Goal: Book appointment/travel/reservation

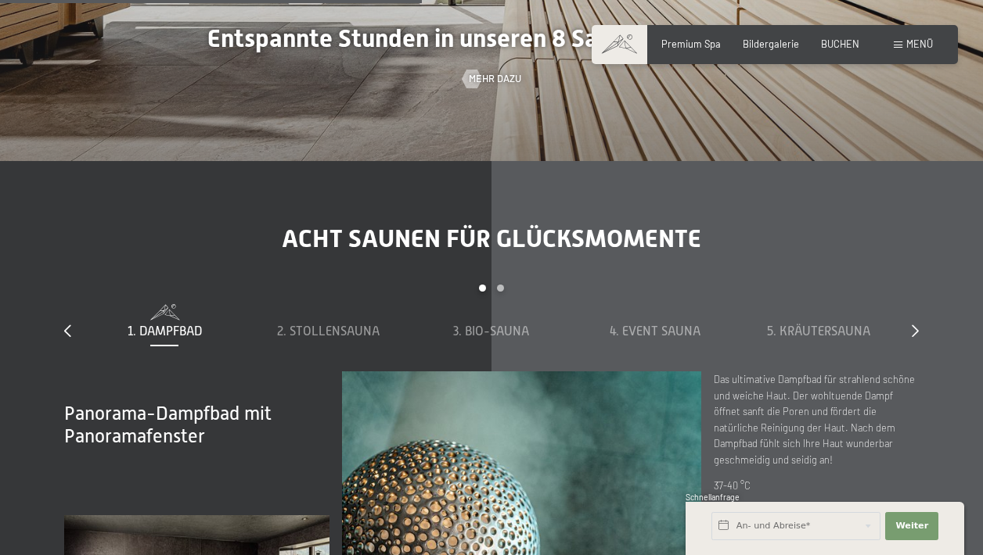
scroll to position [3899, 0]
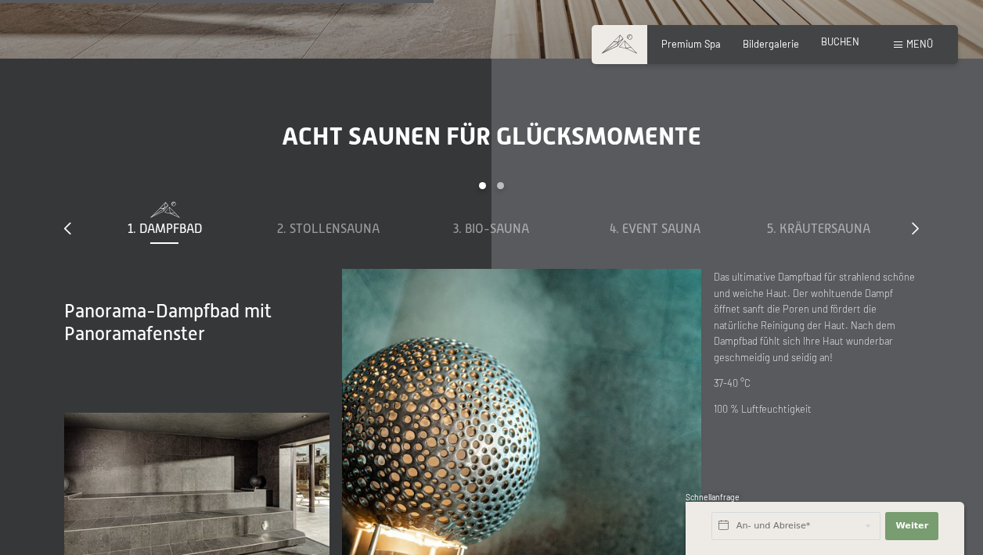
click at [835, 44] on span "BUCHEN" at bounding box center [840, 41] width 38 height 13
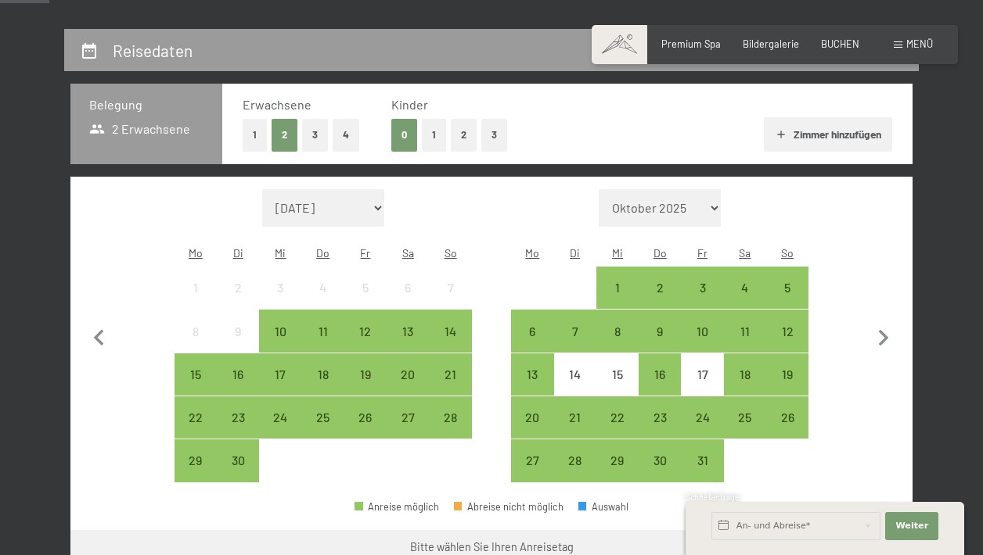
scroll to position [280, 0]
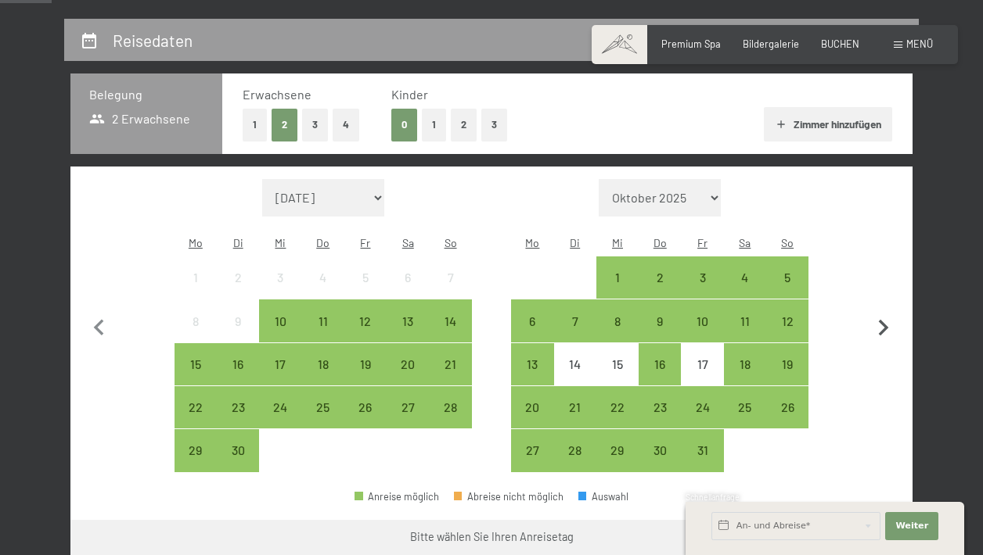
click at [884, 321] on icon "button" at bounding box center [883, 328] width 33 height 33
select select "2025-10-01"
select select "2025-11-01"
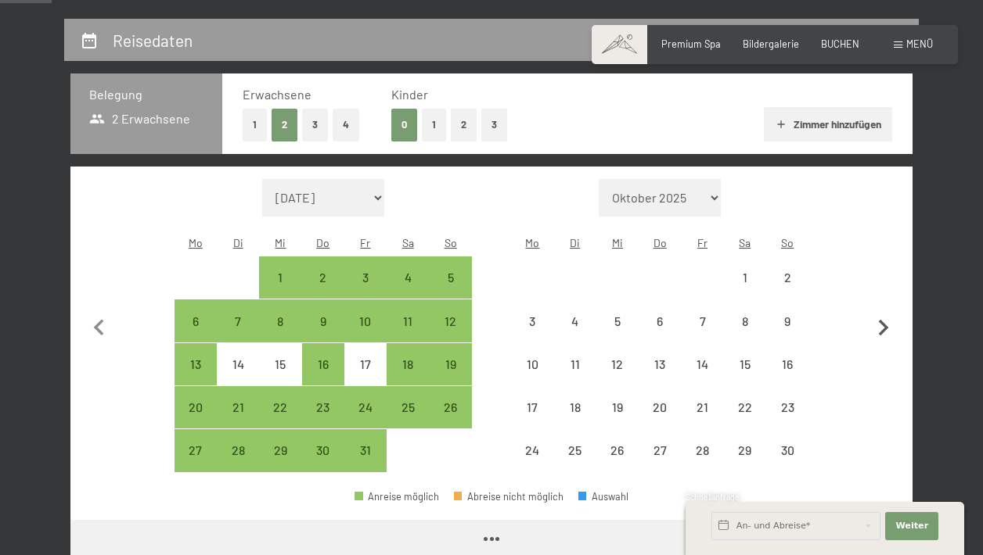
select select "2025-10-01"
select select "2025-11-01"
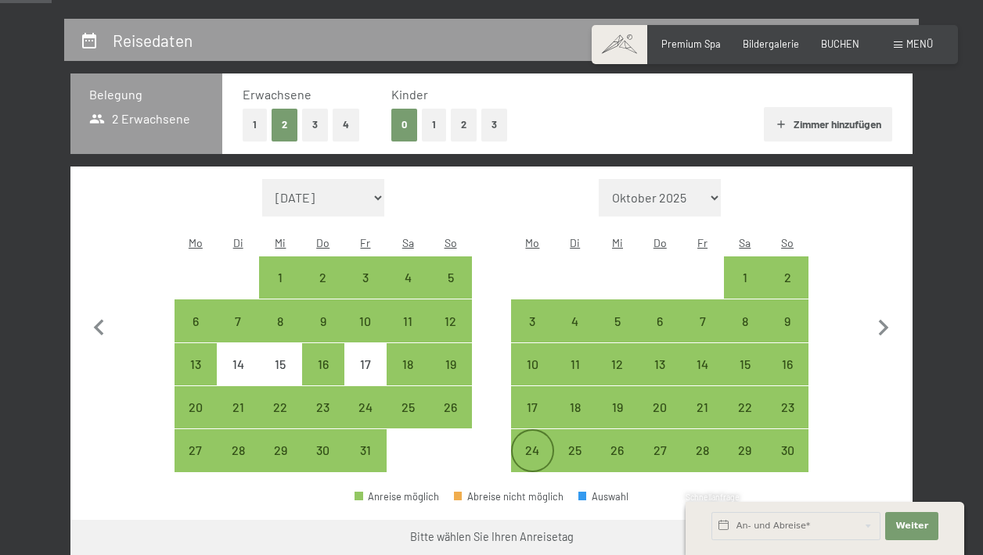
click at [532, 444] on div "24" at bounding box center [531, 463] width 39 height 39
select select "2025-10-01"
select select "2025-11-01"
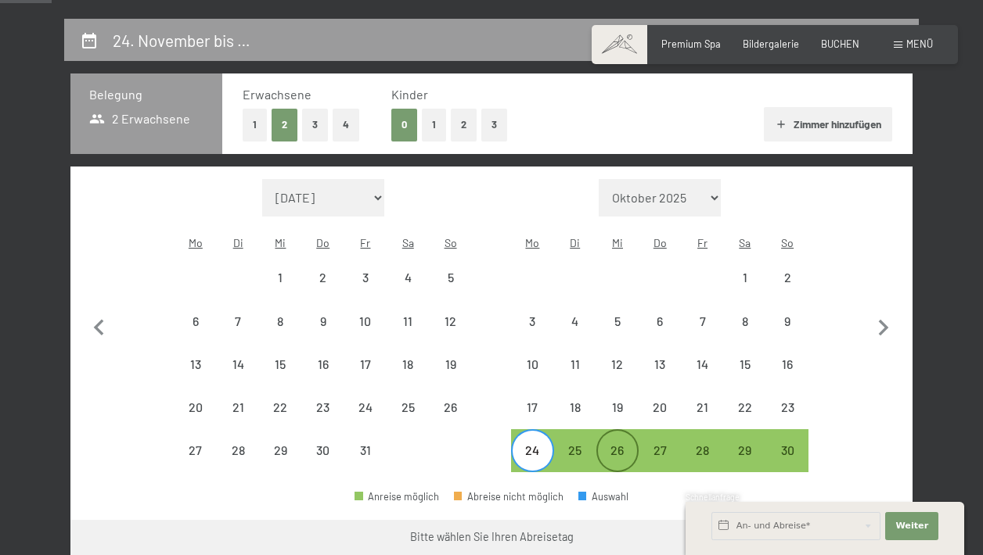
click at [612, 444] on div "26" at bounding box center [617, 463] width 39 height 39
select select "2025-10-01"
select select "2025-11-01"
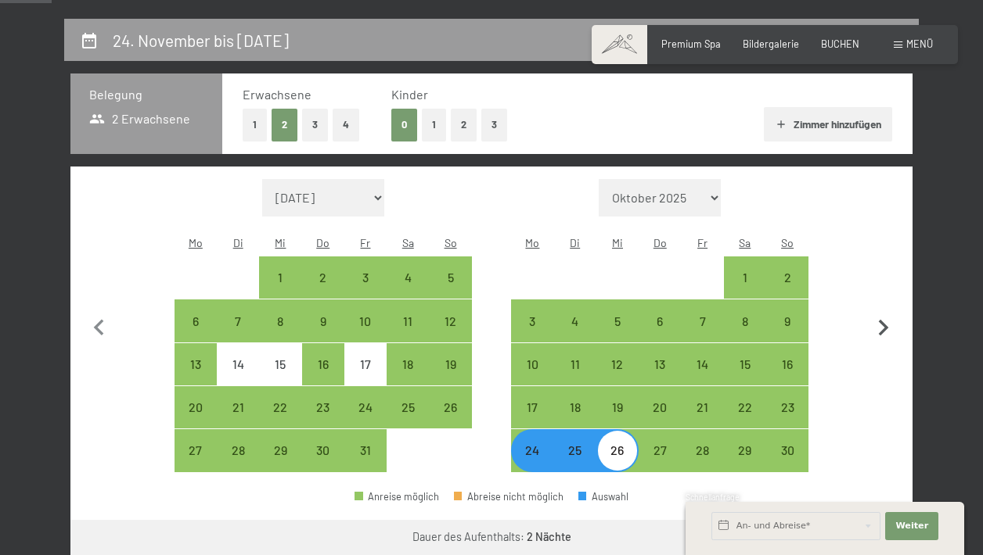
click at [877, 400] on button "button" at bounding box center [883, 326] width 33 height 294
select select "2025-11-01"
select select "2025-12-01"
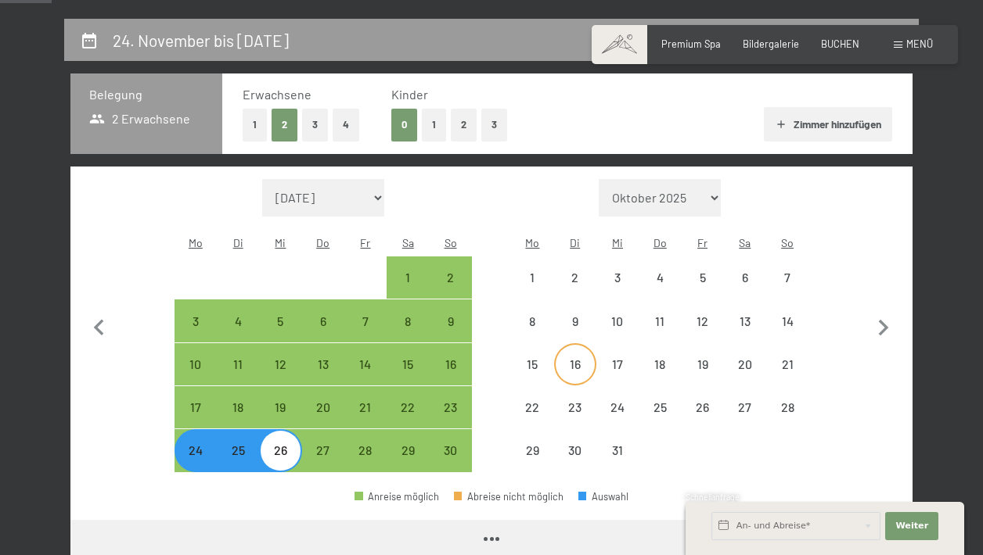
select select "2025-11-01"
select select "2025-12-01"
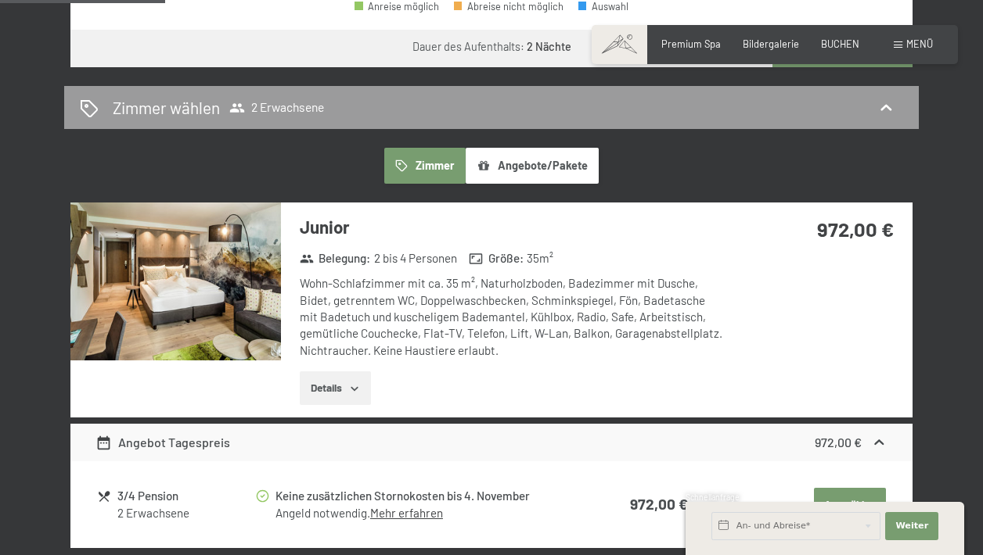
scroll to position [774, 0]
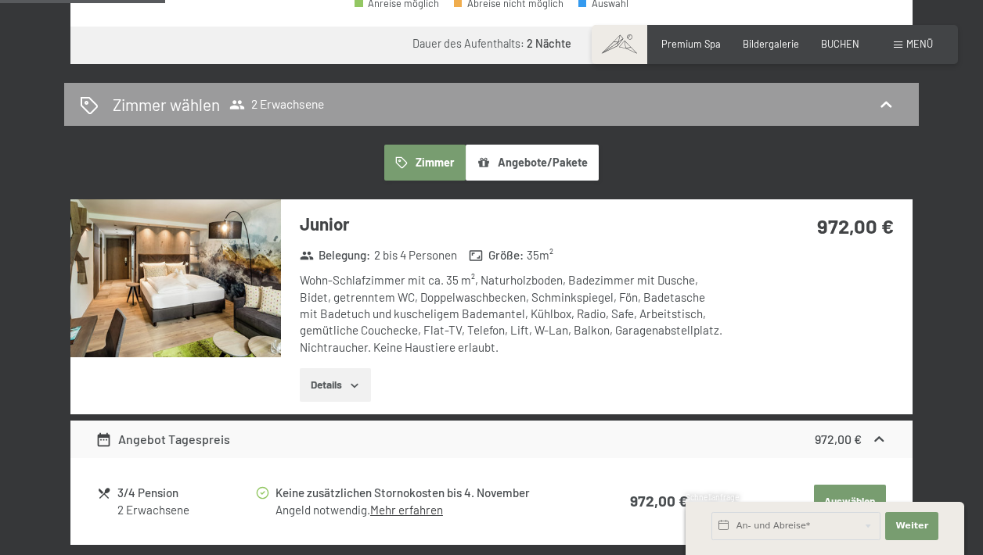
click at [198, 280] on img at bounding box center [175, 278] width 210 height 158
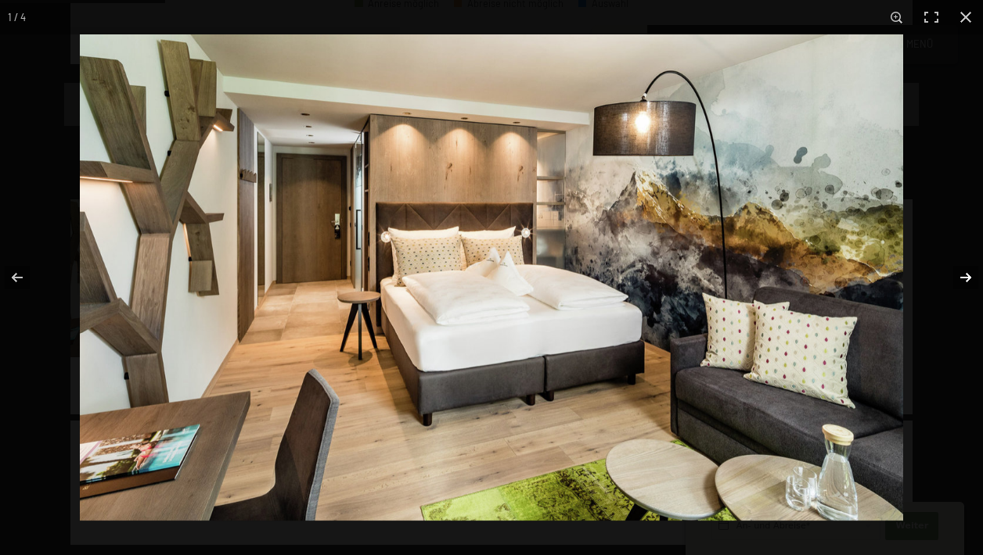
click at [961, 280] on button "button" at bounding box center [955, 278] width 55 height 78
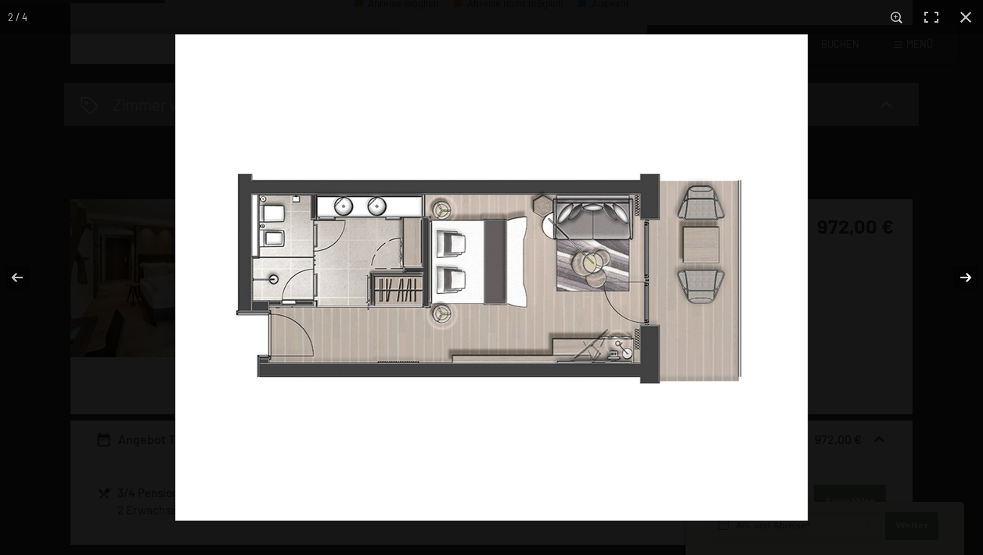
click at [960, 277] on button "button" at bounding box center [955, 278] width 55 height 78
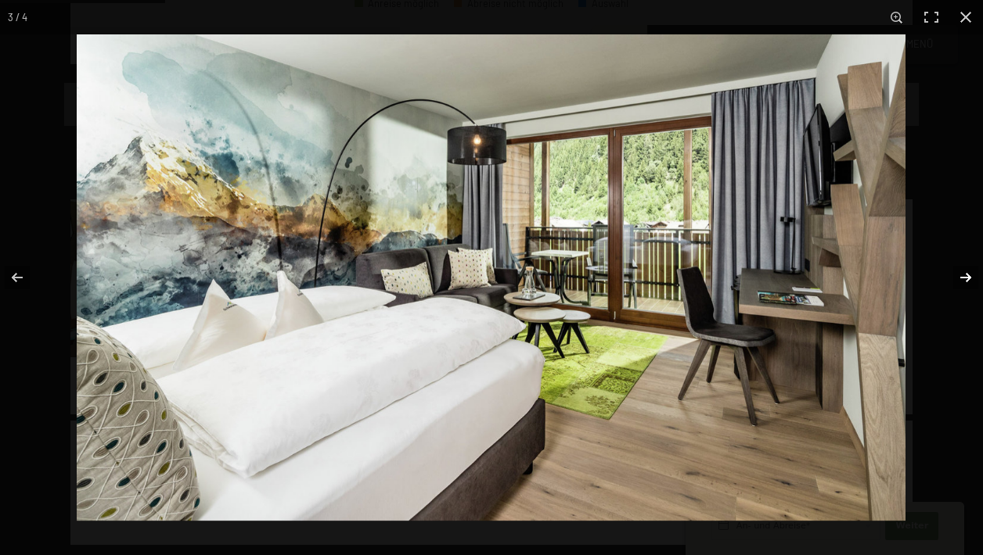
click at [960, 277] on button "button" at bounding box center [955, 278] width 55 height 78
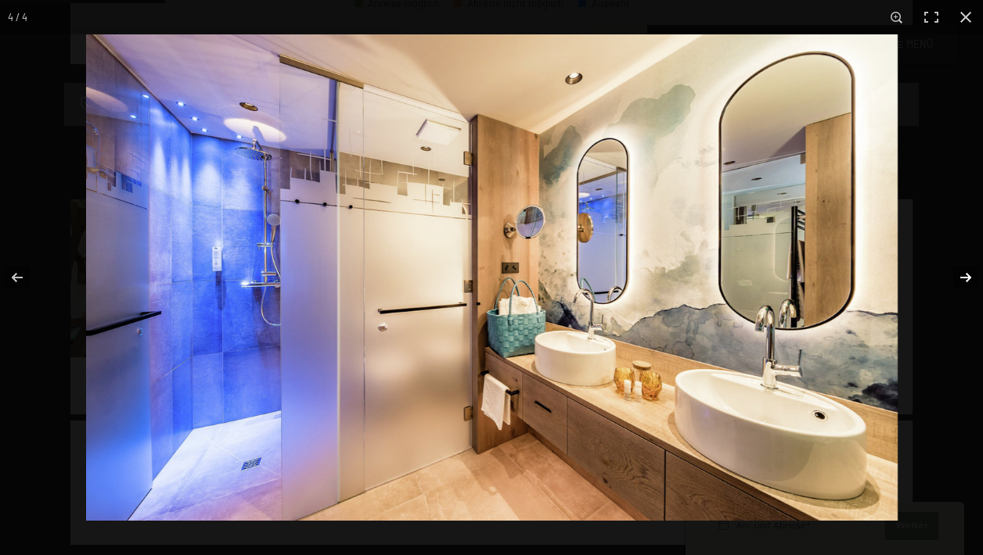
click at [960, 277] on button "button" at bounding box center [955, 278] width 55 height 78
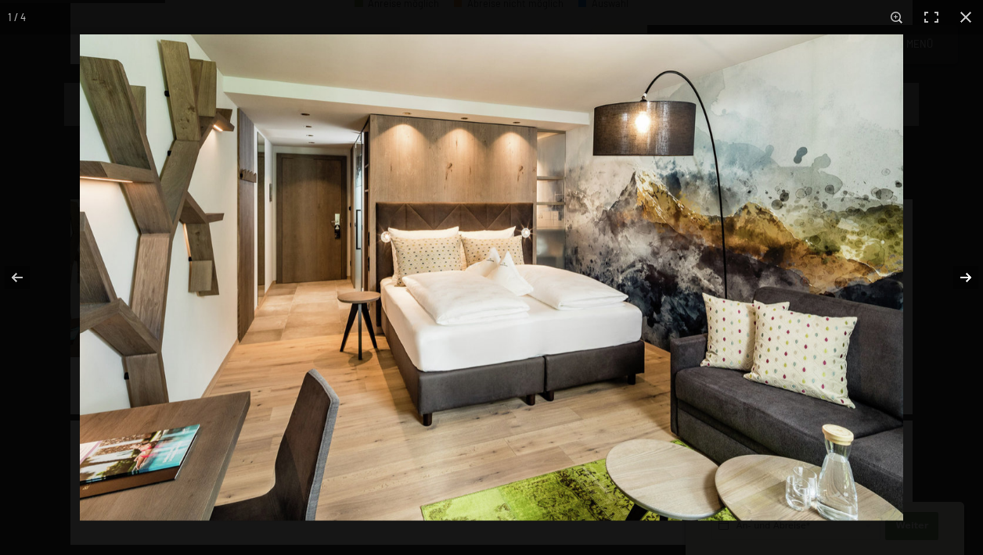
click at [960, 277] on button "button" at bounding box center [955, 278] width 55 height 78
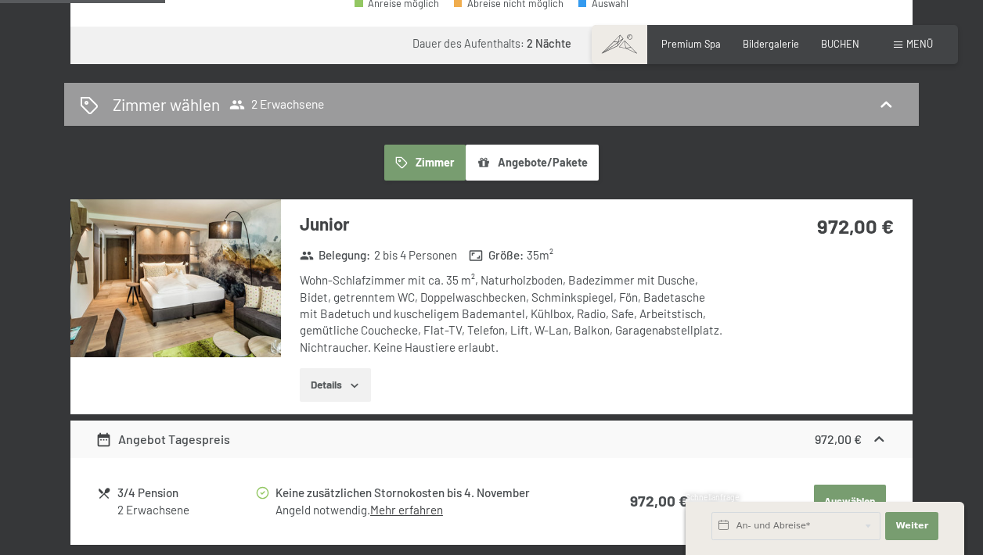
click at [0, 0] on button "button" at bounding box center [0, 0] width 0 height 0
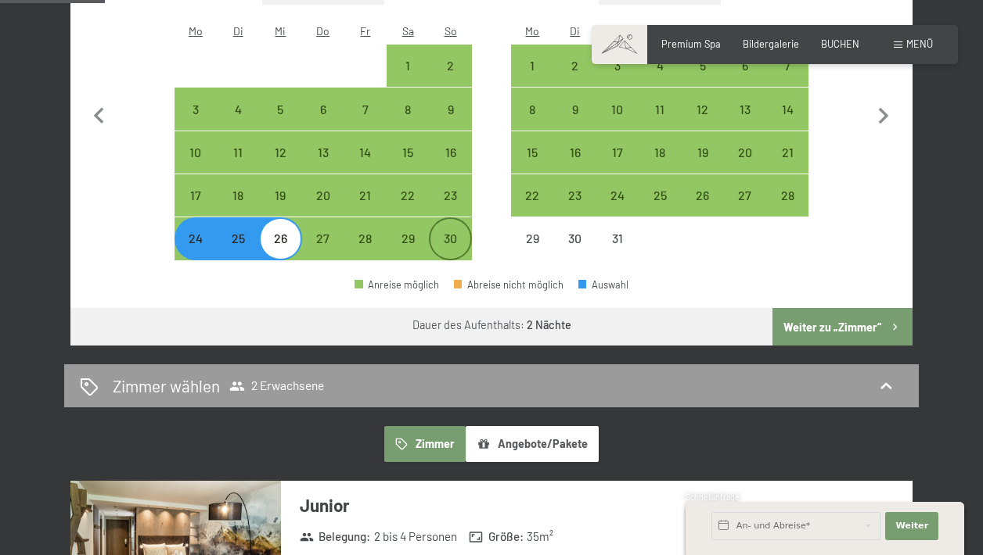
scroll to position [492, 0]
click at [553, 426] on button "Angebote/Pakete" at bounding box center [531, 444] width 133 height 36
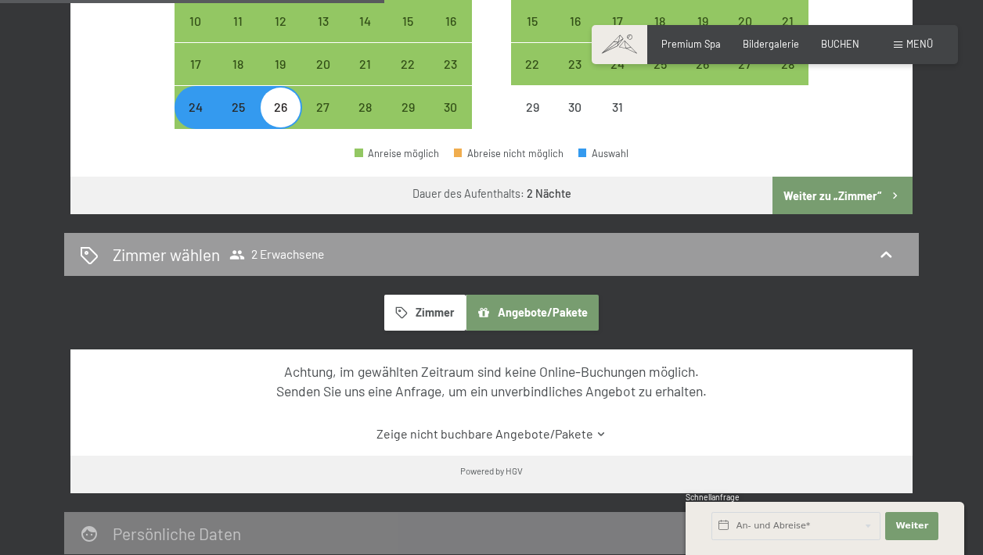
scroll to position [624, 0]
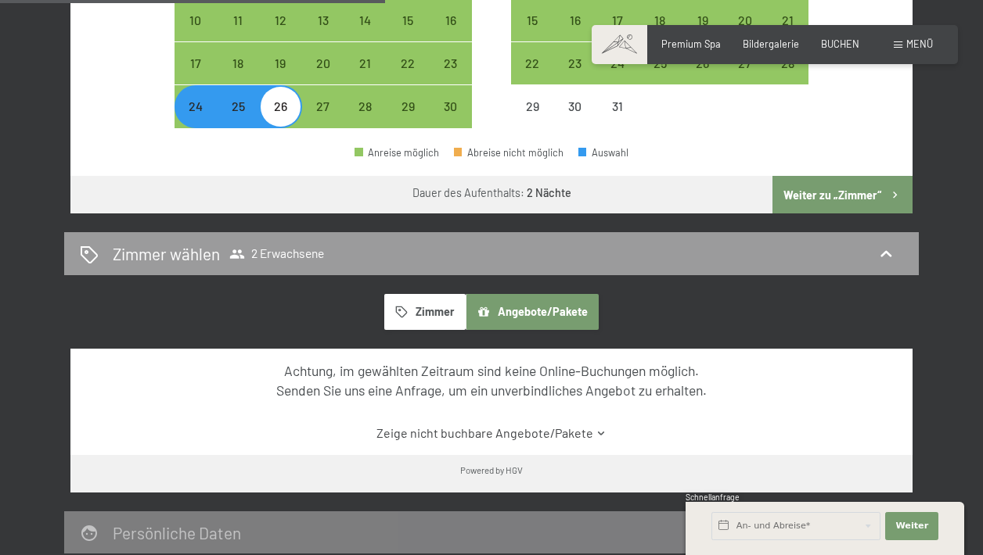
click at [430, 294] on button "Zimmer" at bounding box center [424, 312] width 81 height 36
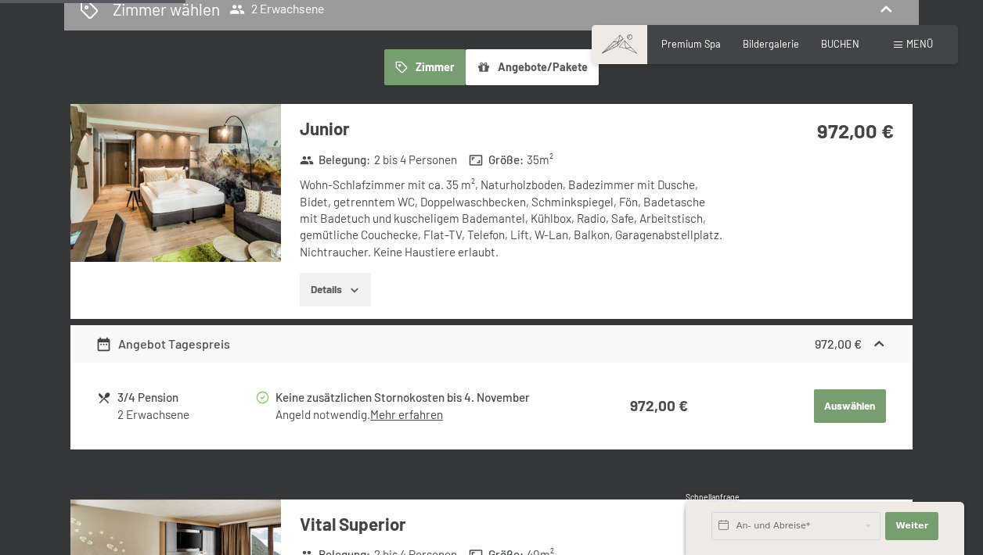
scroll to position [873, 0]
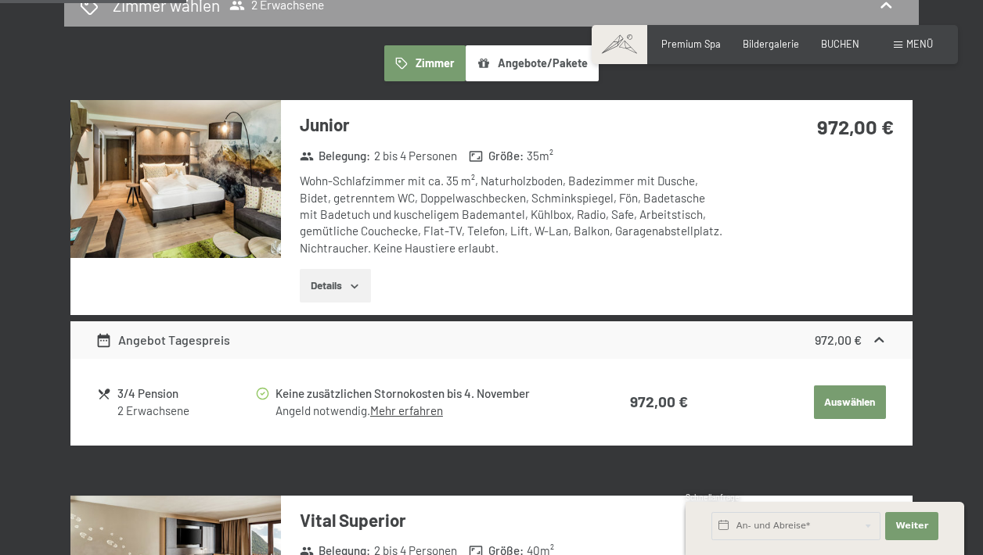
click at [138, 328] on div "Angebot Tagespreis 972,00 €" at bounding box center [491, 341] width 842 height 38
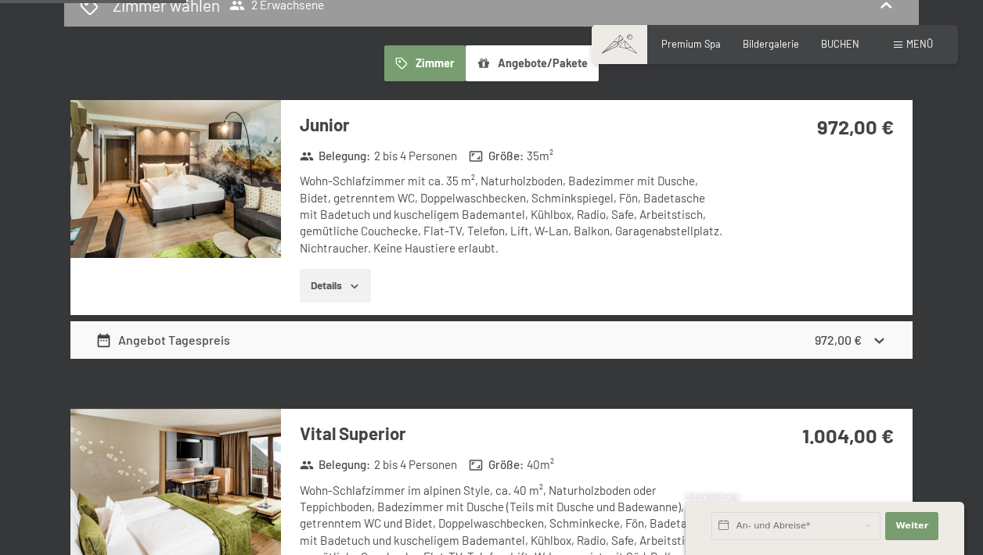
click at [135, 331] on div "Angebot Tagespreis" at bounding box center [162, 340] width 135 height 19
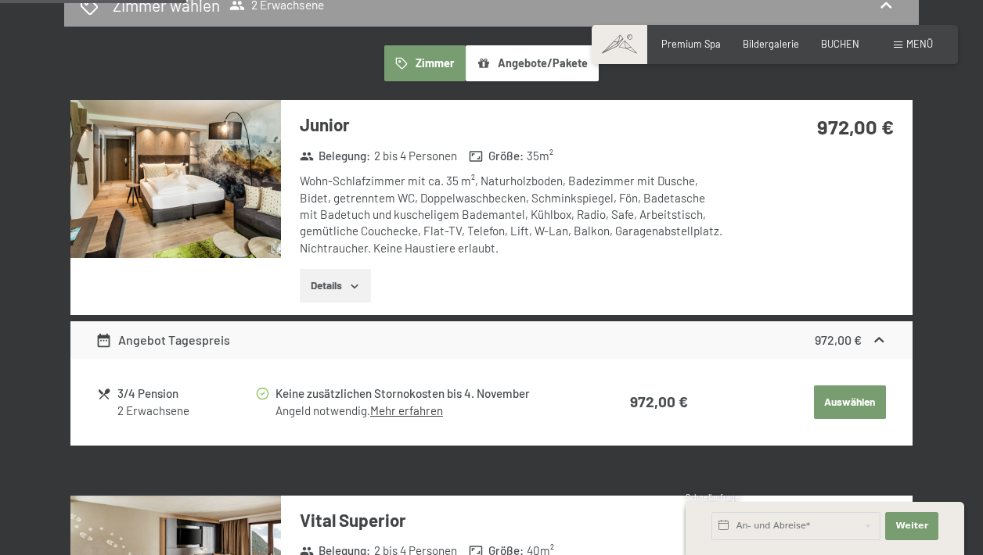
click at [133, 403] on div "2 Erwachsene" at bounding box center [185, 411] width 137 height 16
click at [112, 385] on div "3/4 Pension 2 Erwachsene" at bounding box center [175, 402] width 156 height 34
click at [106, 387] on icon at bounding box center [104, 394] width 14 height 14
click at [404, 404] on link "Mehr erfahren" at bounding box center [406, 411] width 73 height 14
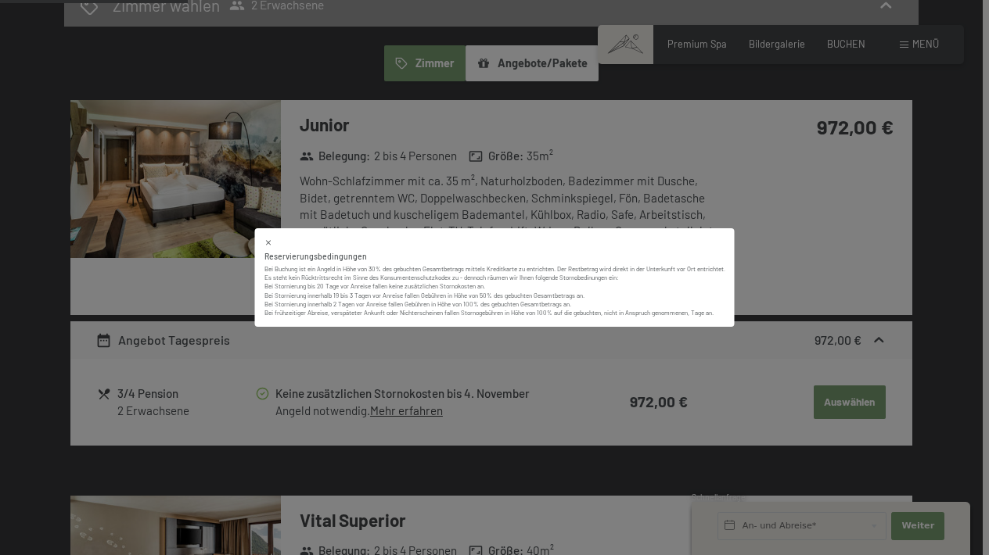
click at [404, 384] on div "Reservierungsbedingungen Bei Buchung ist ein Angeld in Höhe von 30% des gebucht…" at bounding box center [494, 277] width 989 height 555
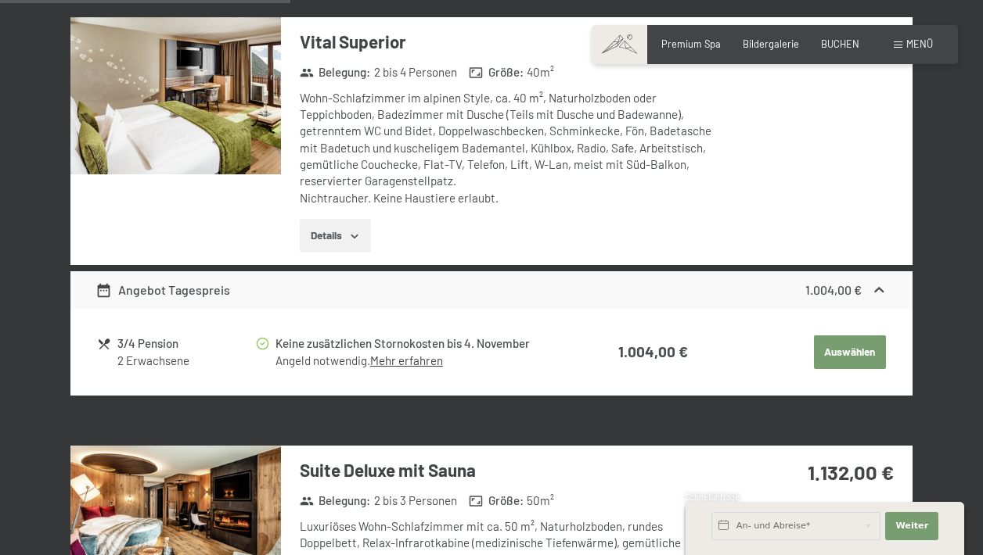
scroll to position [1349, 0]
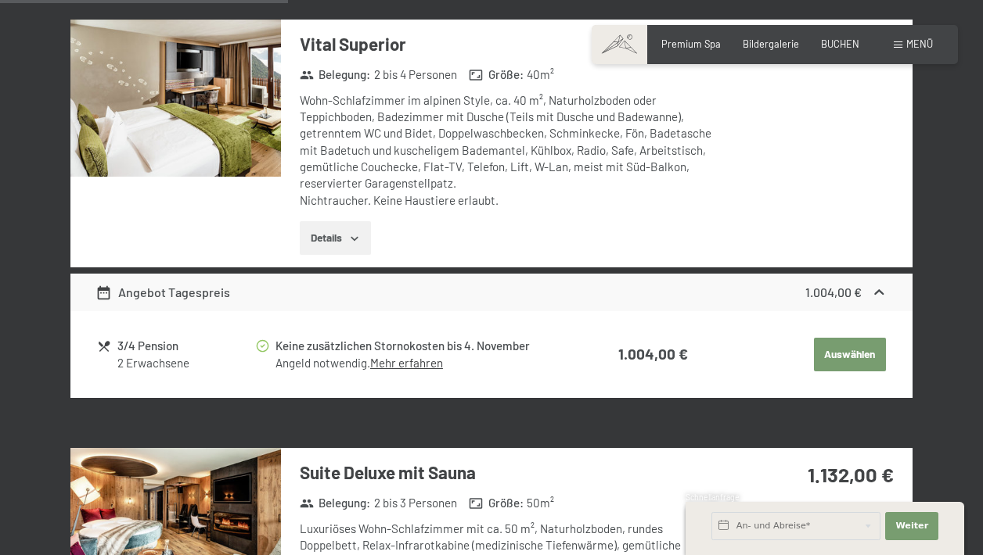
click at [847, 338] on button "Auswählen" at bounding box center [850, 355] width 72 height 34
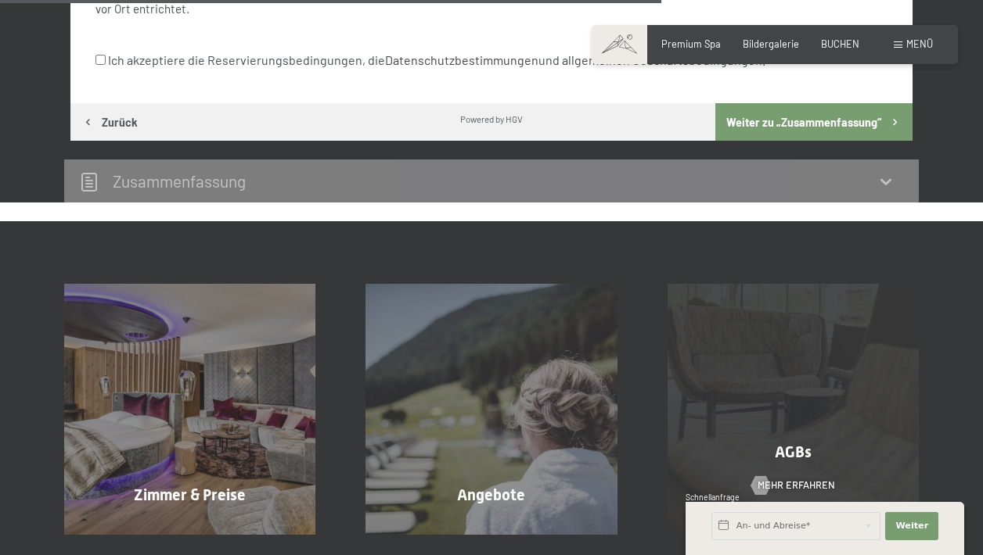
scroll to position [1143, 0]
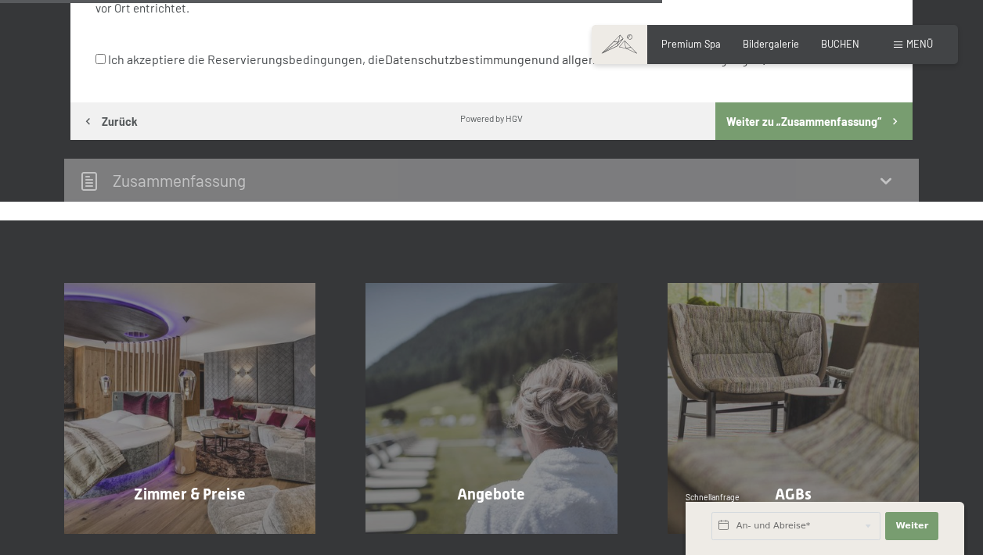
click at [793, 169] on div "Zusammen­fassung" at bounding box center [491, 180] width 823 height 23
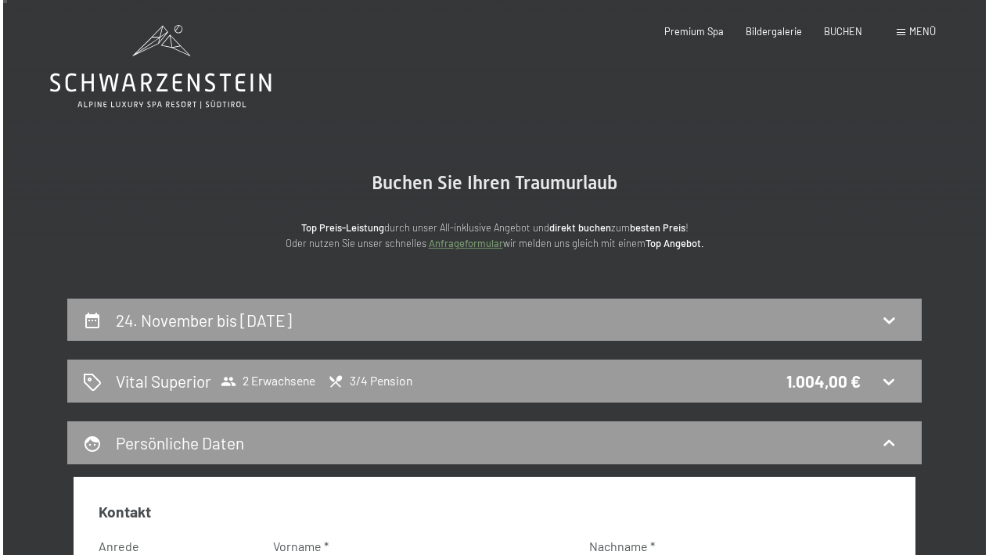
scroll to position [0, 0]
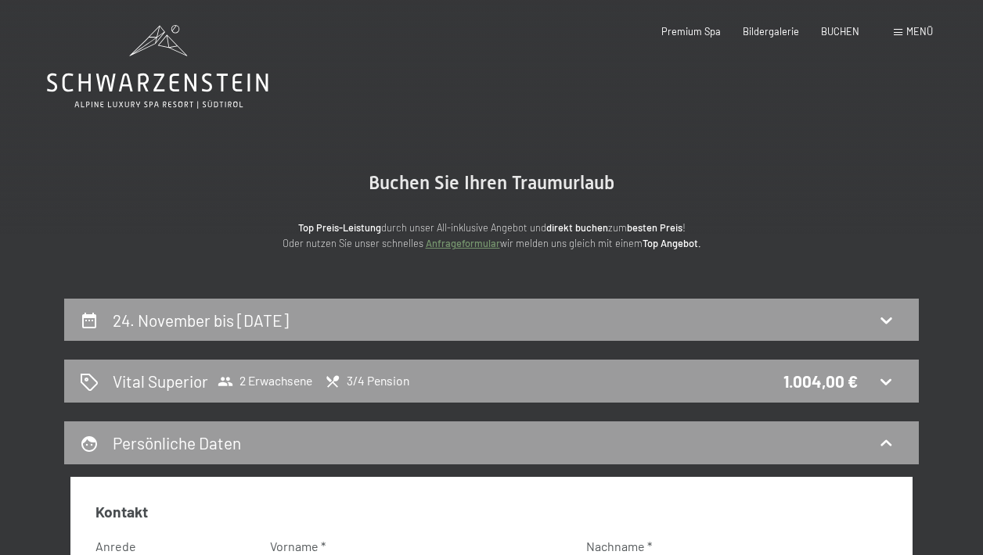
click at [901, 36] on div "Menü" at bounding box center [912, 32] width 39 height 14
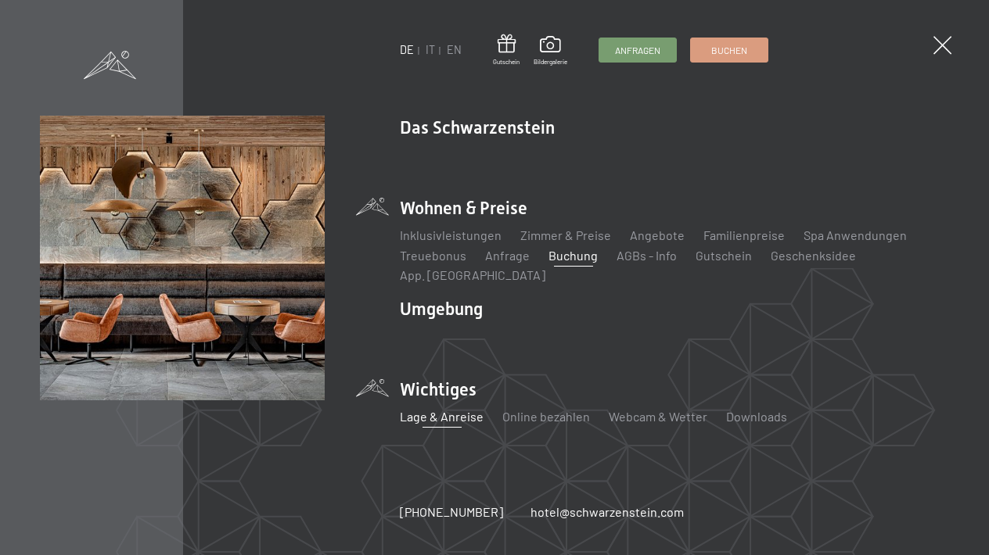
click at [426, 422] on link "Lage & Anreise" at bounding box center [442, 416] width 84 height 15
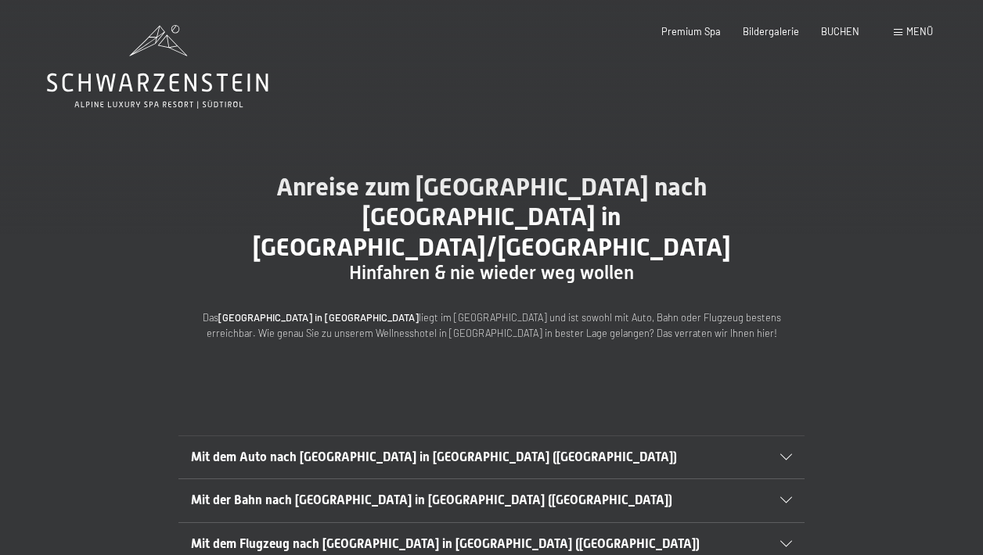
click at [780, 39] on div "Buchen Anfragen Premium Spa Bildergalerie BUCHEN Menü DE IT EN Gutschein Bilder…" at bounding box center [774, 32] width 316 height 14
click at [772, 25] on span "Bildergalerie" at bounding box center [770, 29] width 56 height 13
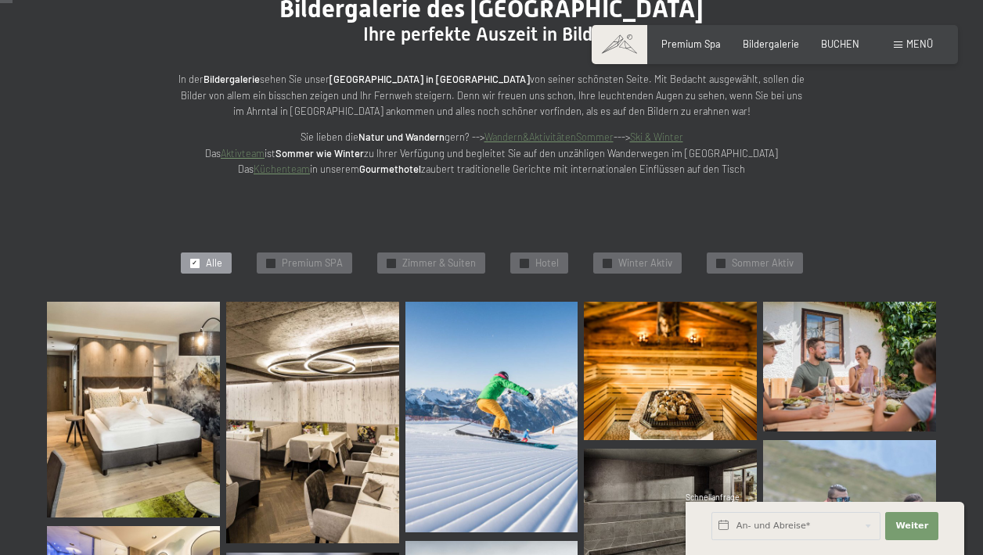
click at [153, 432] on img at bounding box center [133, 410] width 173 height 216
